Goal: Information Seeking & Learning: Find specific fact

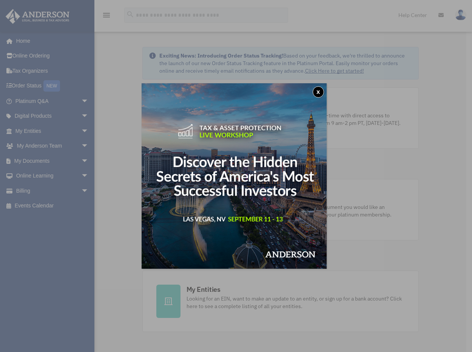
click at [233, 181] on img at bounding box center [234, 175] width 185 height 185
click at [320, 93] on button "x" at bounding box center [318, 91] width 11 height 11
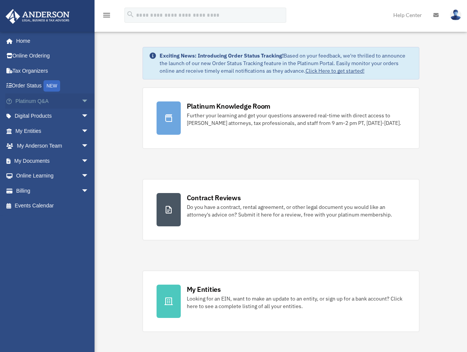
click at [81, 99] on span "arrow_drop_down" at bounding box center [88, 100] width 15 height 15
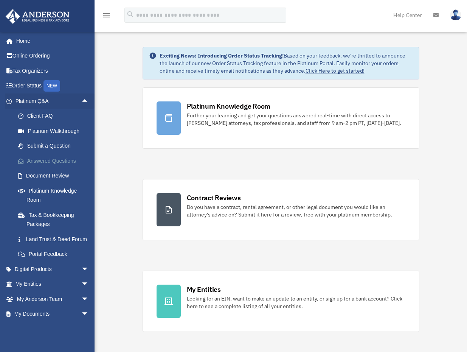
click at [63, 158] on link "Answered Questions" at bounding box center [56, 160] width 90 height 15
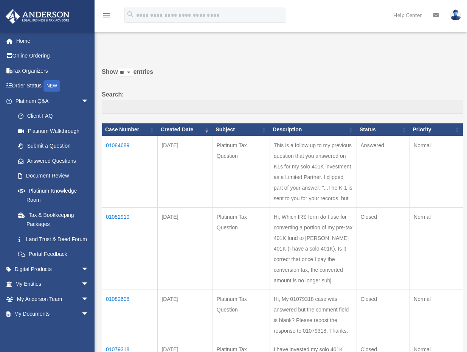
click at [121, 145] on td "01084689" at bounding box center [130, 171] width 56 height 71
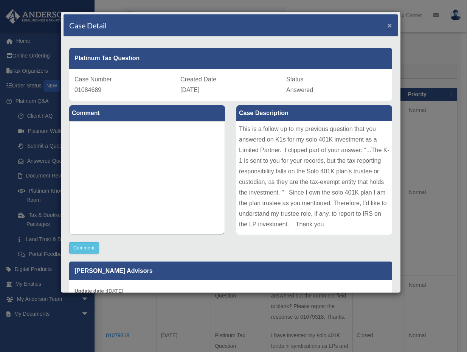
click at [387, 26] on span "×" at bounding box center [389, 25] width 5 height 9
